Goal: Navigation & Orientation: Go to known website

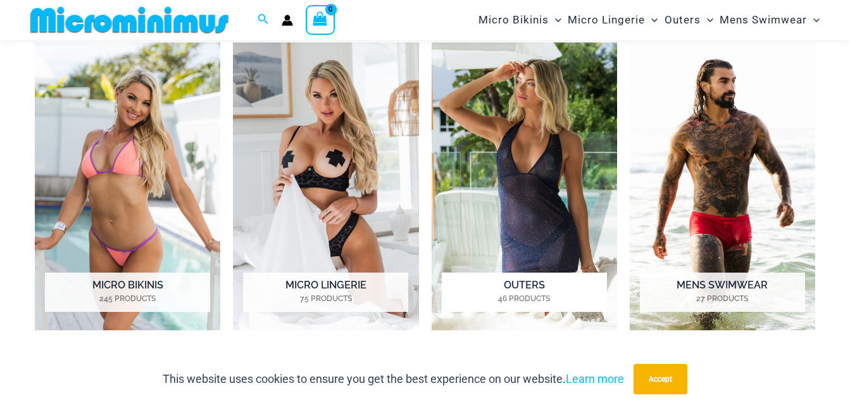
scroll to position [877, 0]
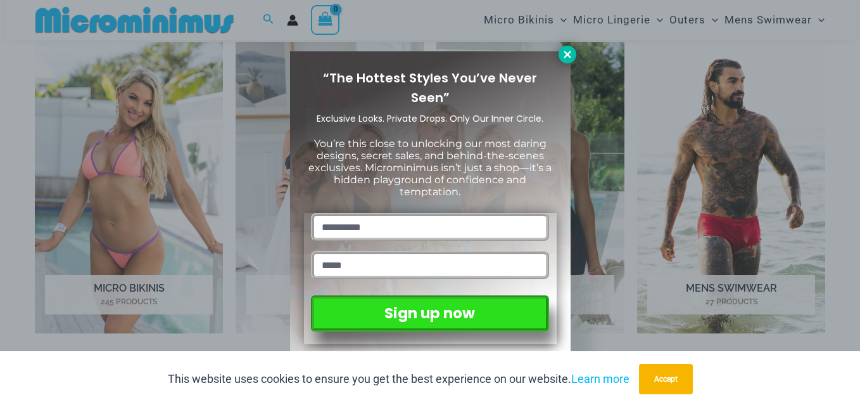
click at [567, 51] on icon at bounding box center [567, 54] width 11 height 11
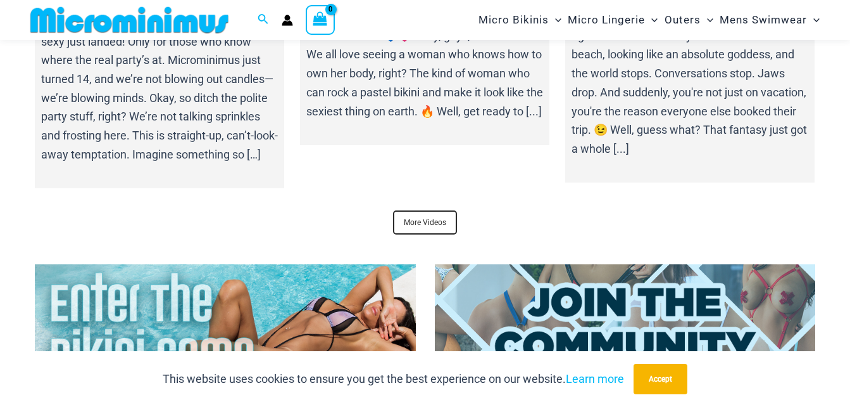
scroll to position [4613, 0]
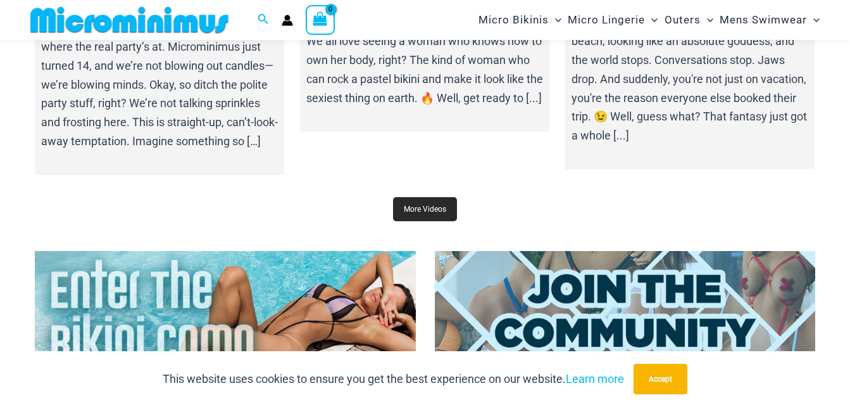
click at [413, 199] on link "More Videos" at bounding box center [425, 209] width 64 height 24
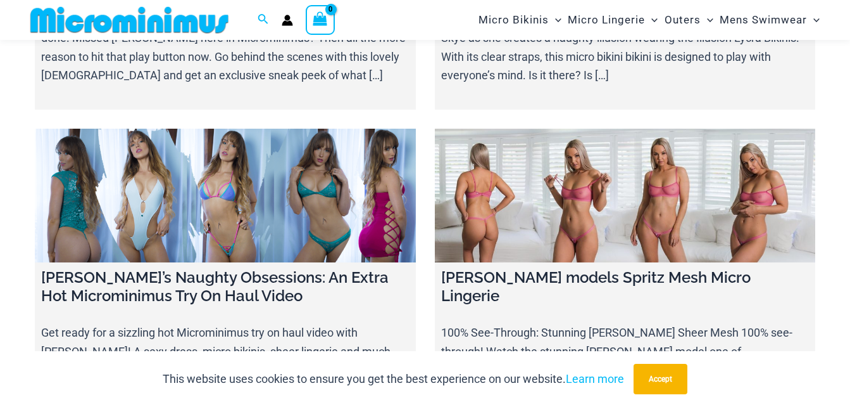
scroll to position [14917, 0]
